Goal: Check status

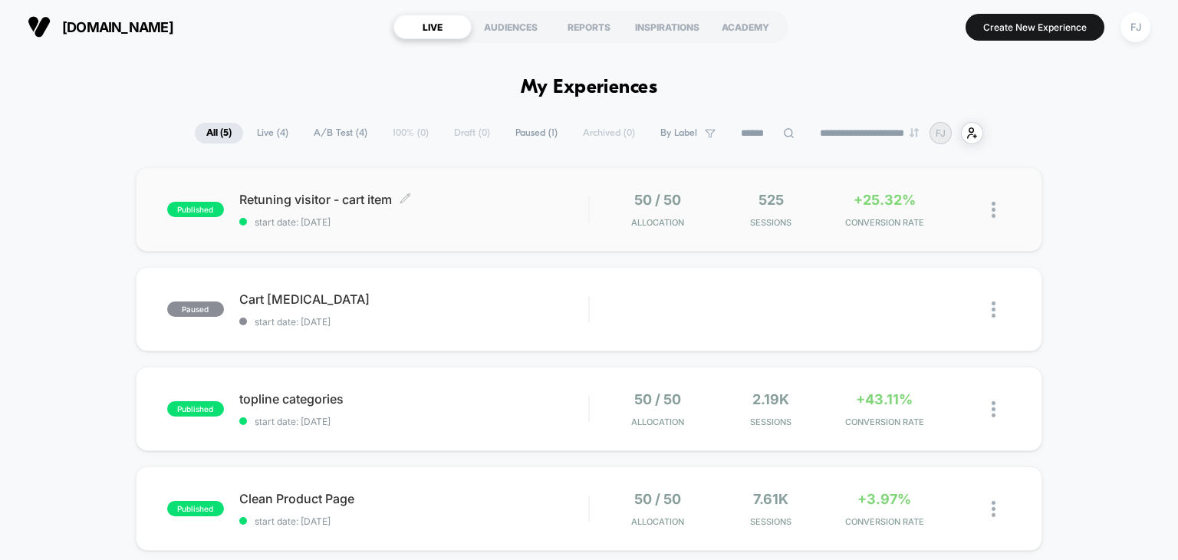
click at [524, 206] on div "Retuning visitor - cart item Click to edit experience details Click to edit exp…" at bounding box center [414, 210] width 350 height 36
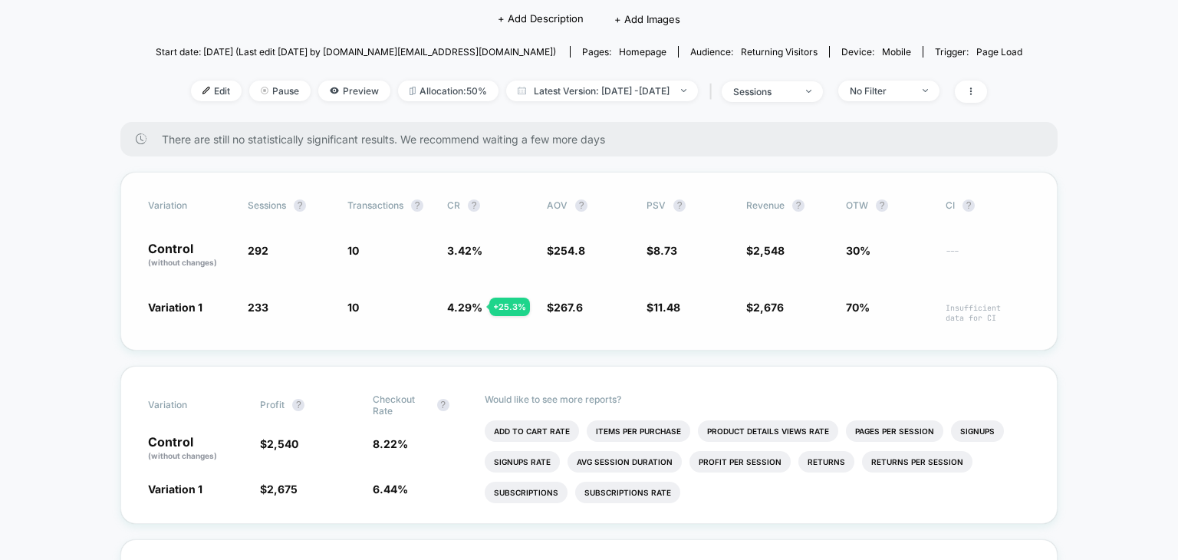
scroll to position [77, 0]
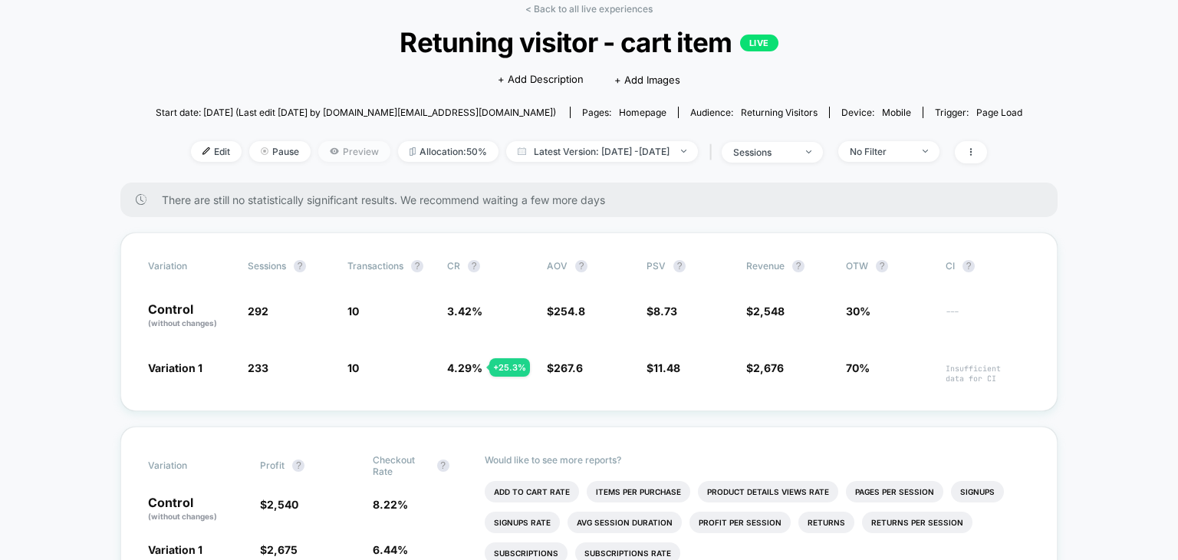
click at [338, 148] on span "Preview" at bounding box center [354, 151] width 72 height 21
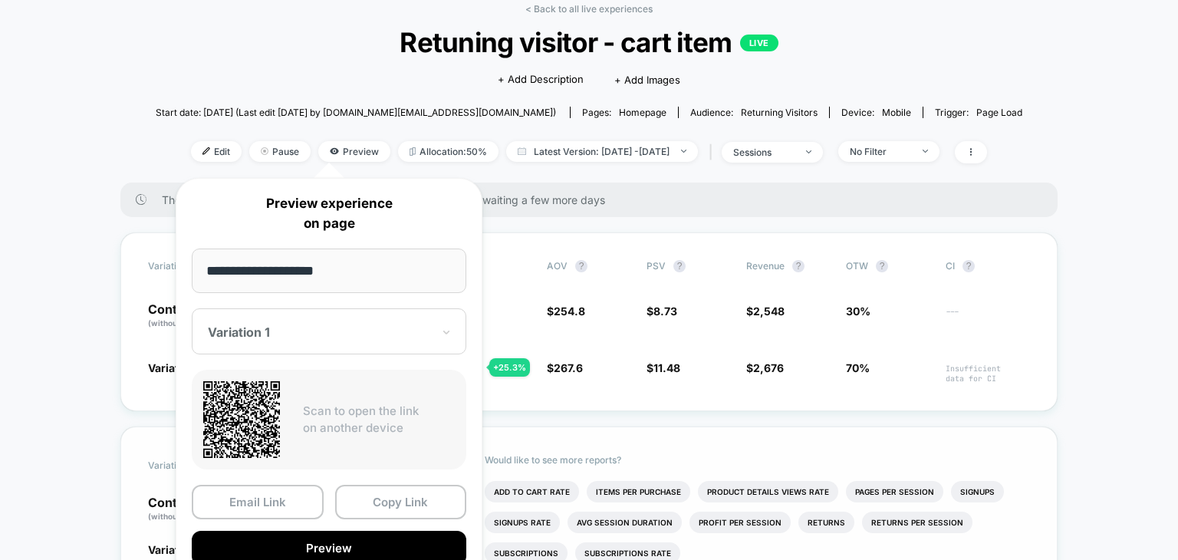
click at [345, 555] on button "Preview" at bounding box center [329, 548] width 275 height 35
